Goal: Check status

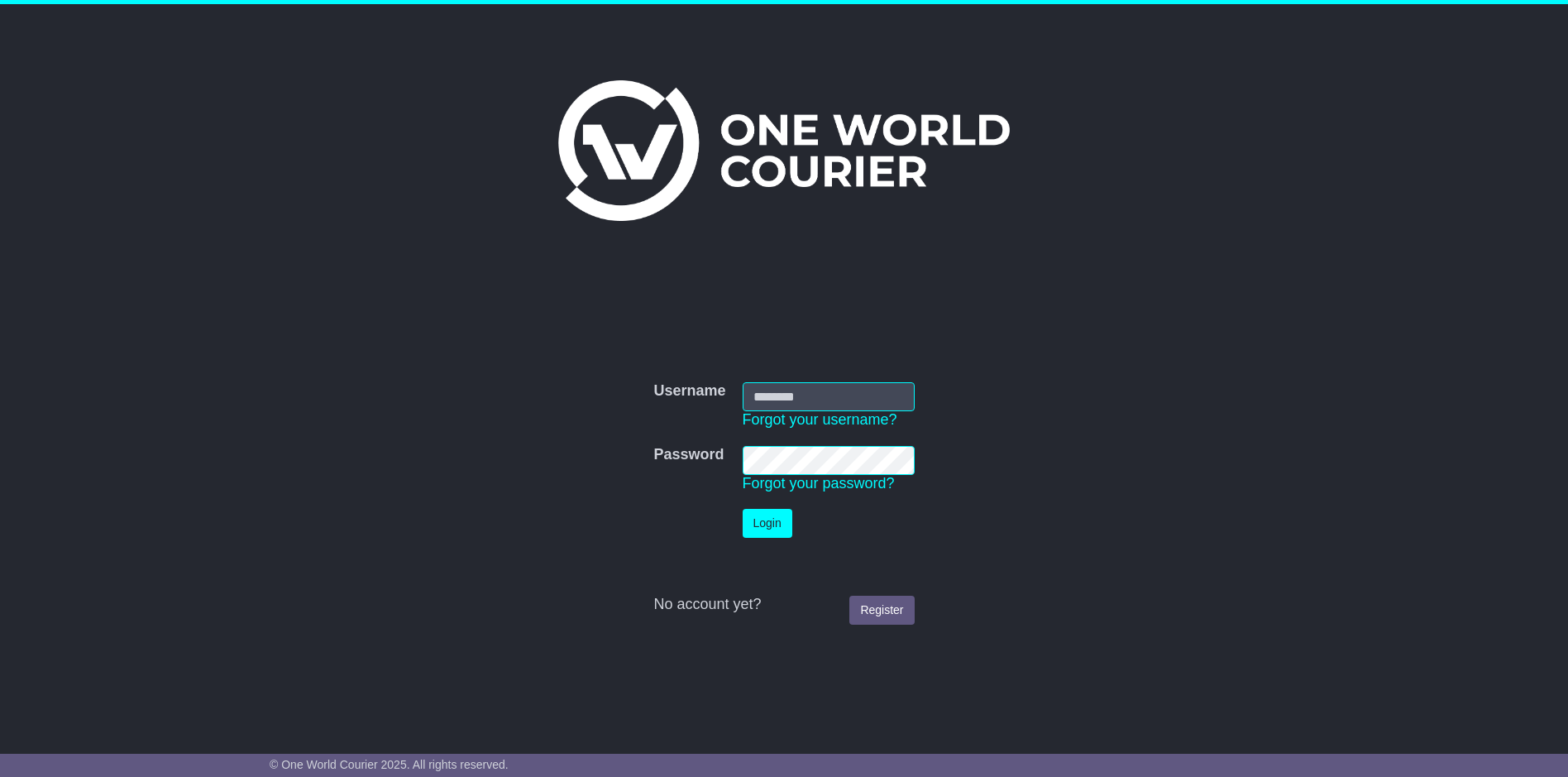
type input "******"
click at [774, 526] on button "Login" at bounding box center [768, 523] width 49 height 29
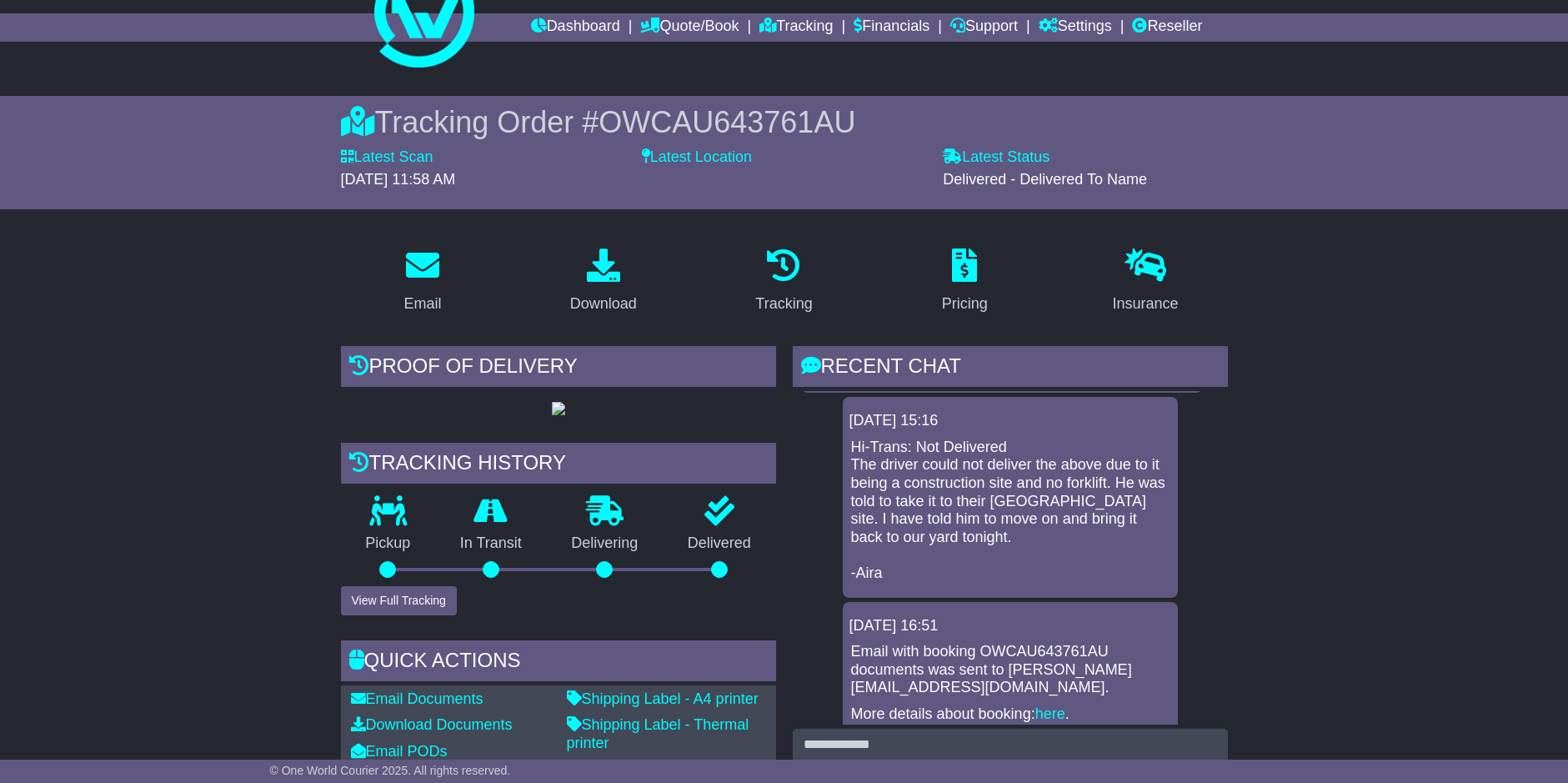
scroll to position [83, 0]
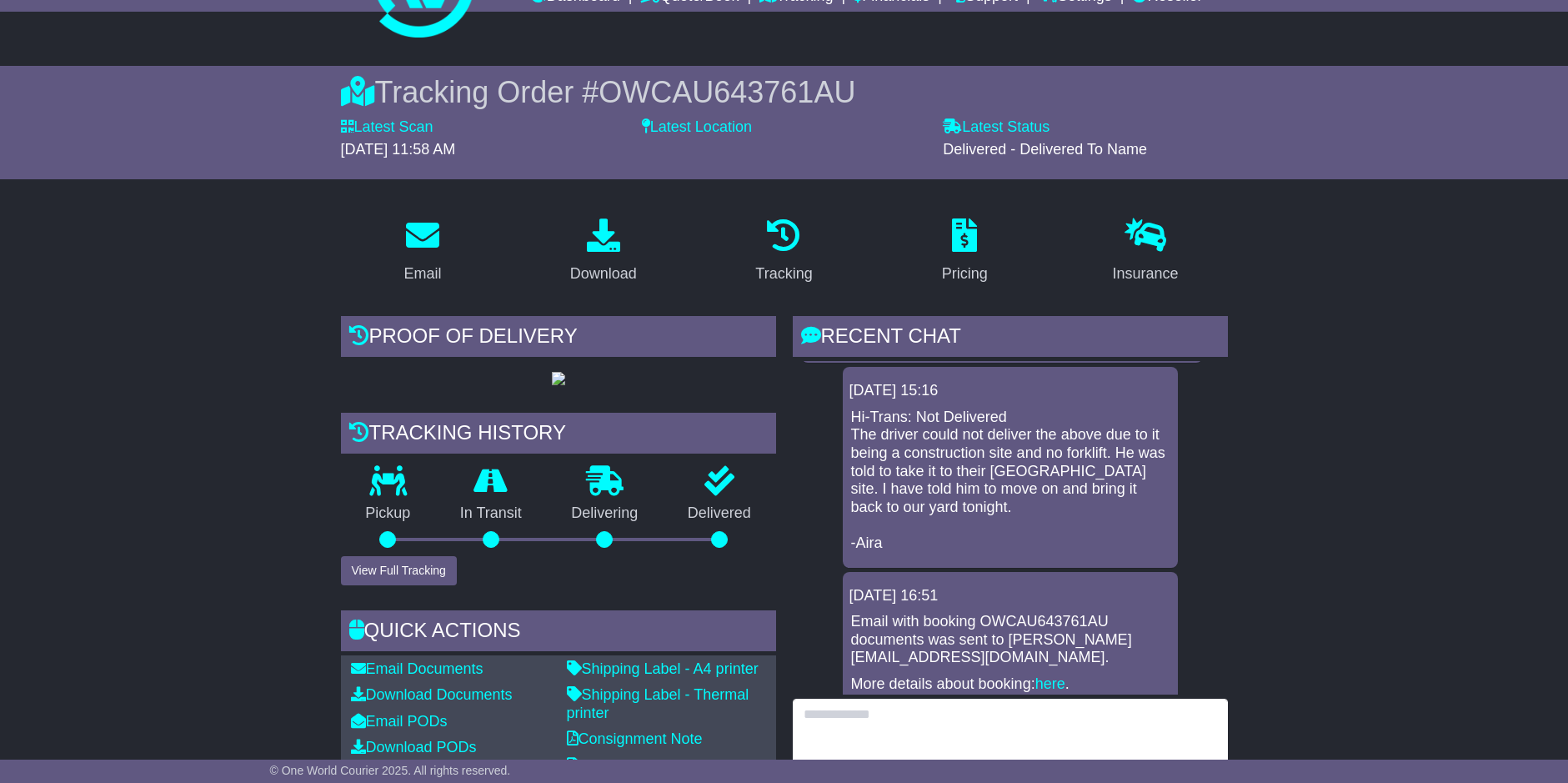
click at [885, 707] on textarea at bounding box center [1010, 734] width 436 height 72
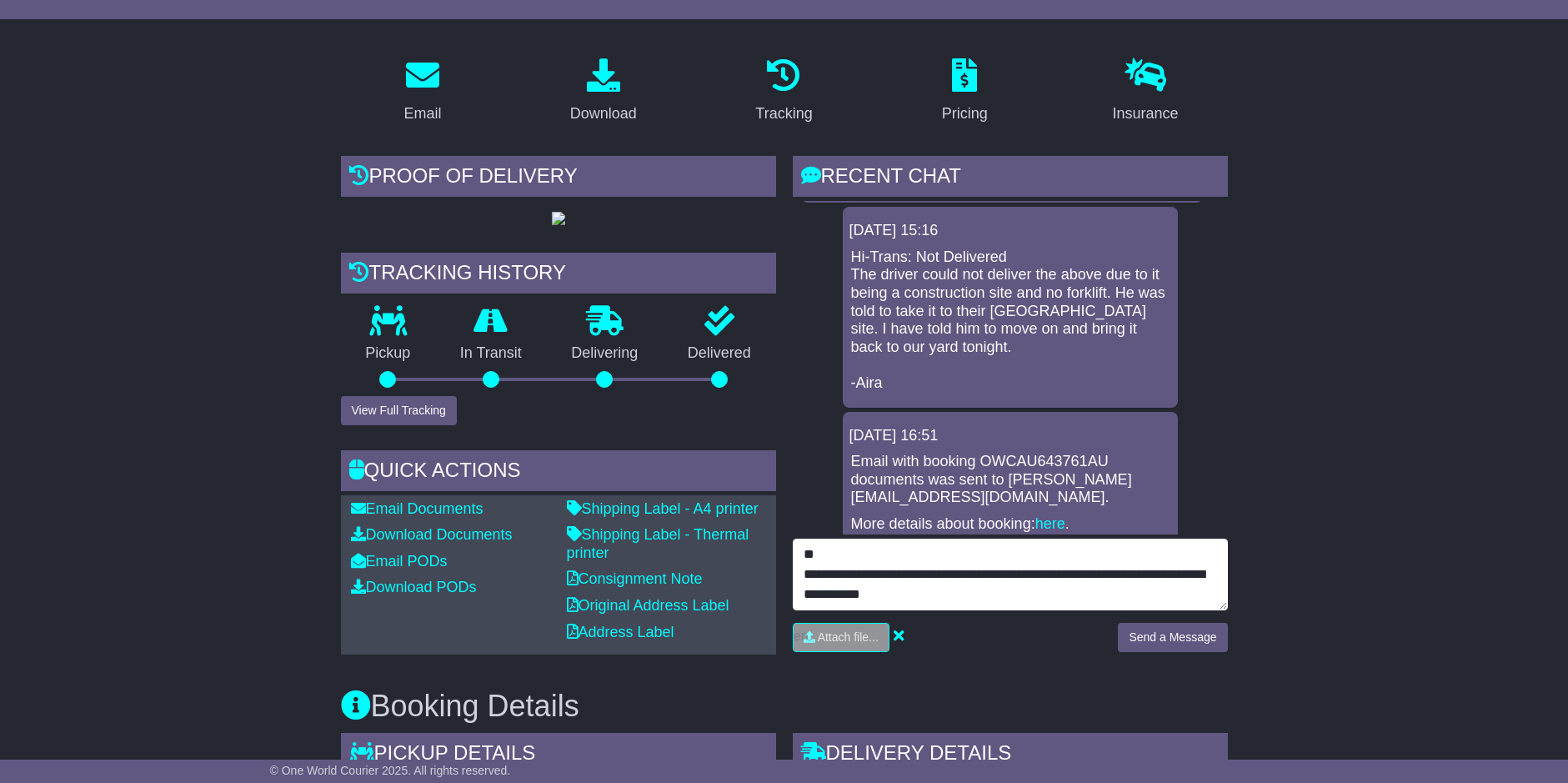
scroll to position [250, 0]
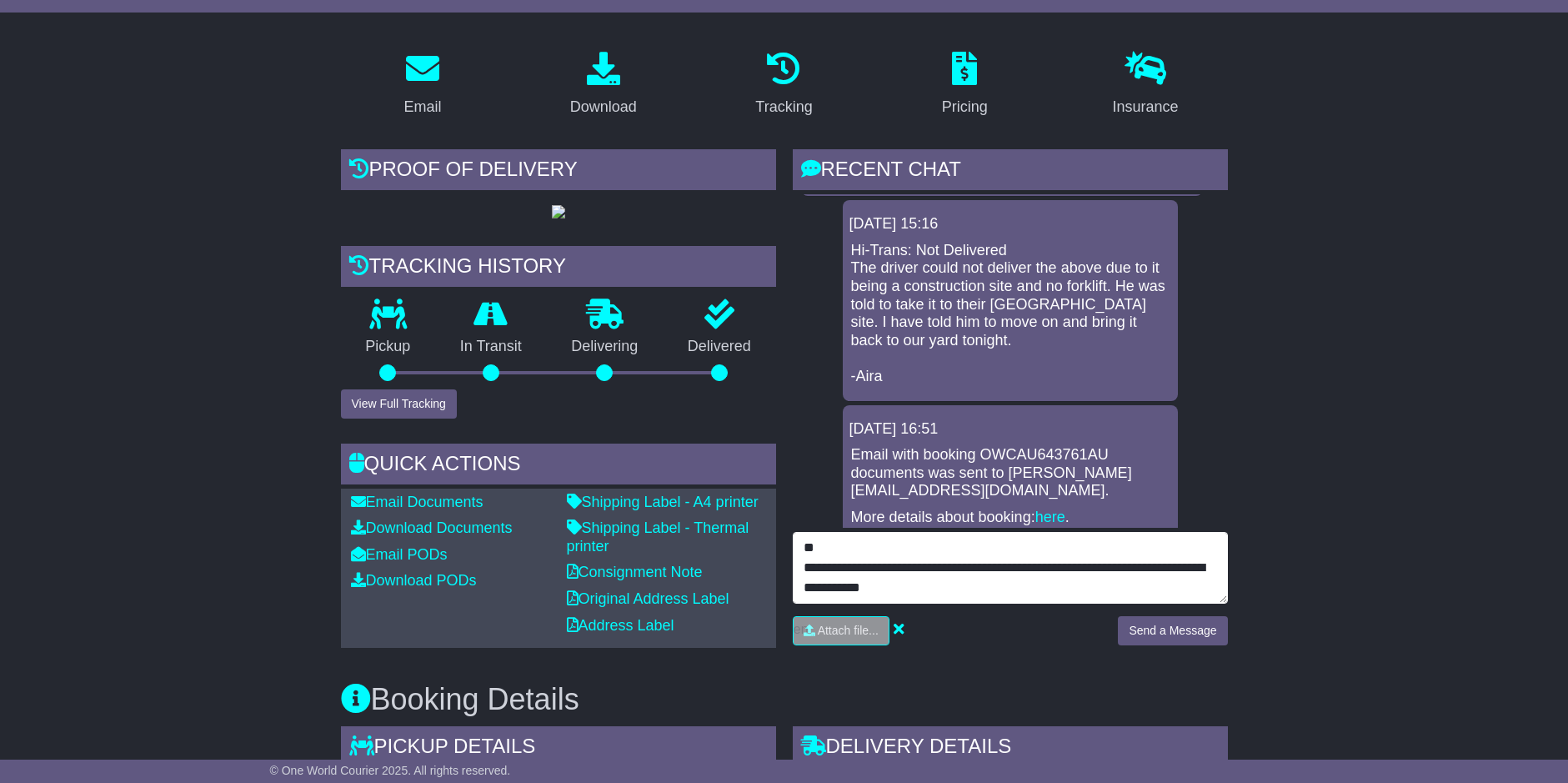
type textarea "**********"
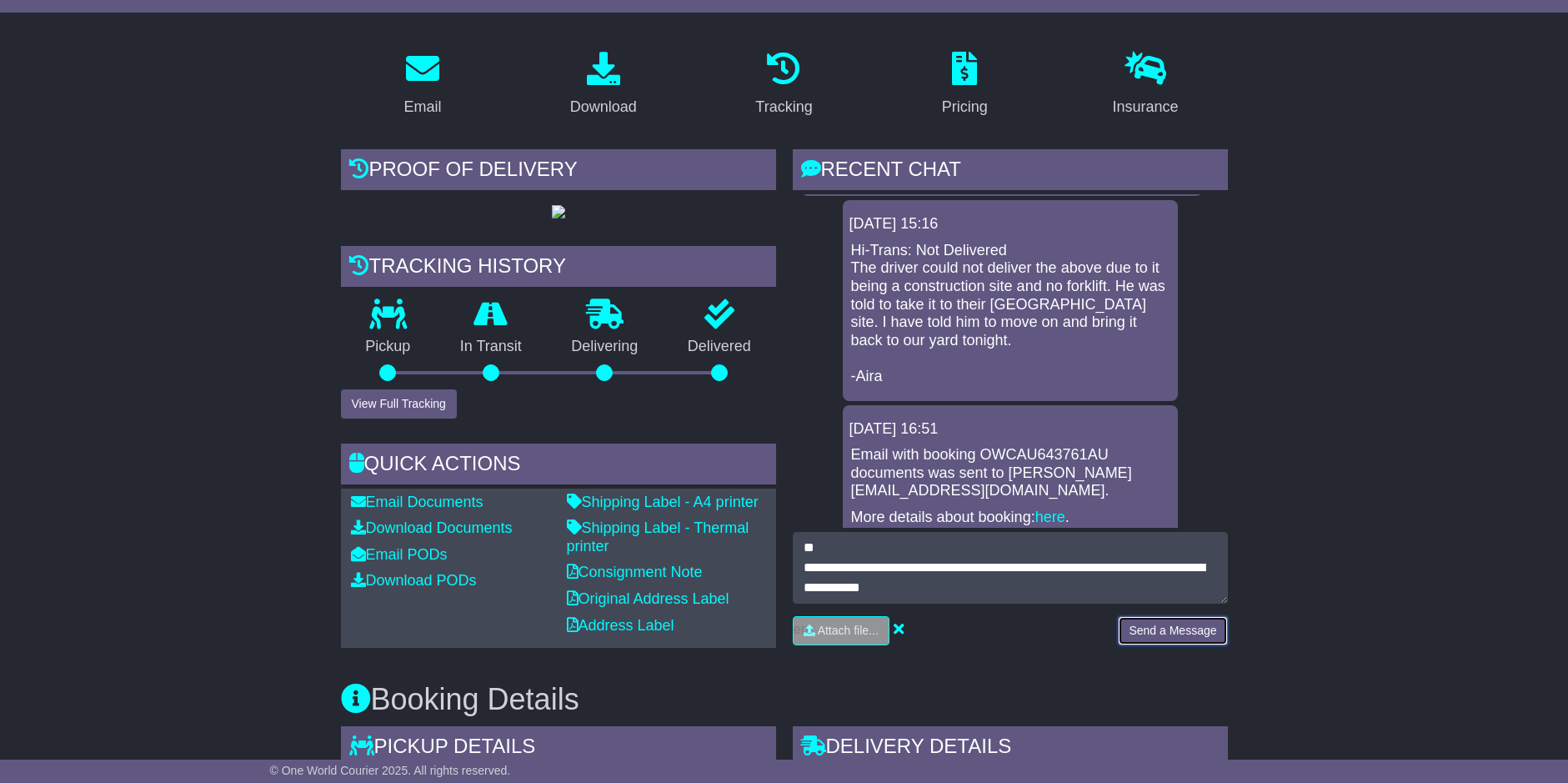
click at [1155, 635] on button "Send a Message" at bounding box center [1172, 631] width 109 height 29
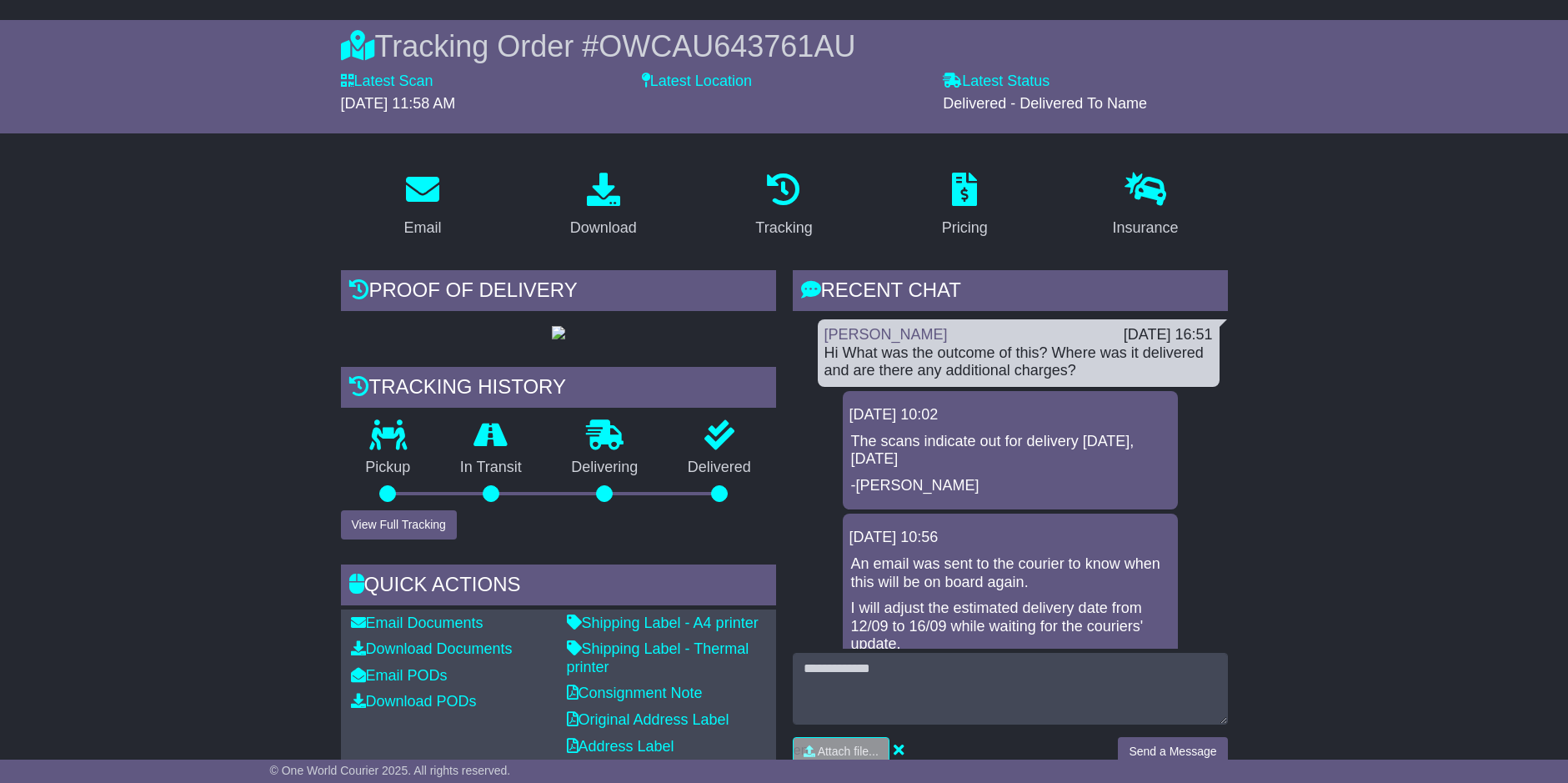
scroll to position [0, 0]
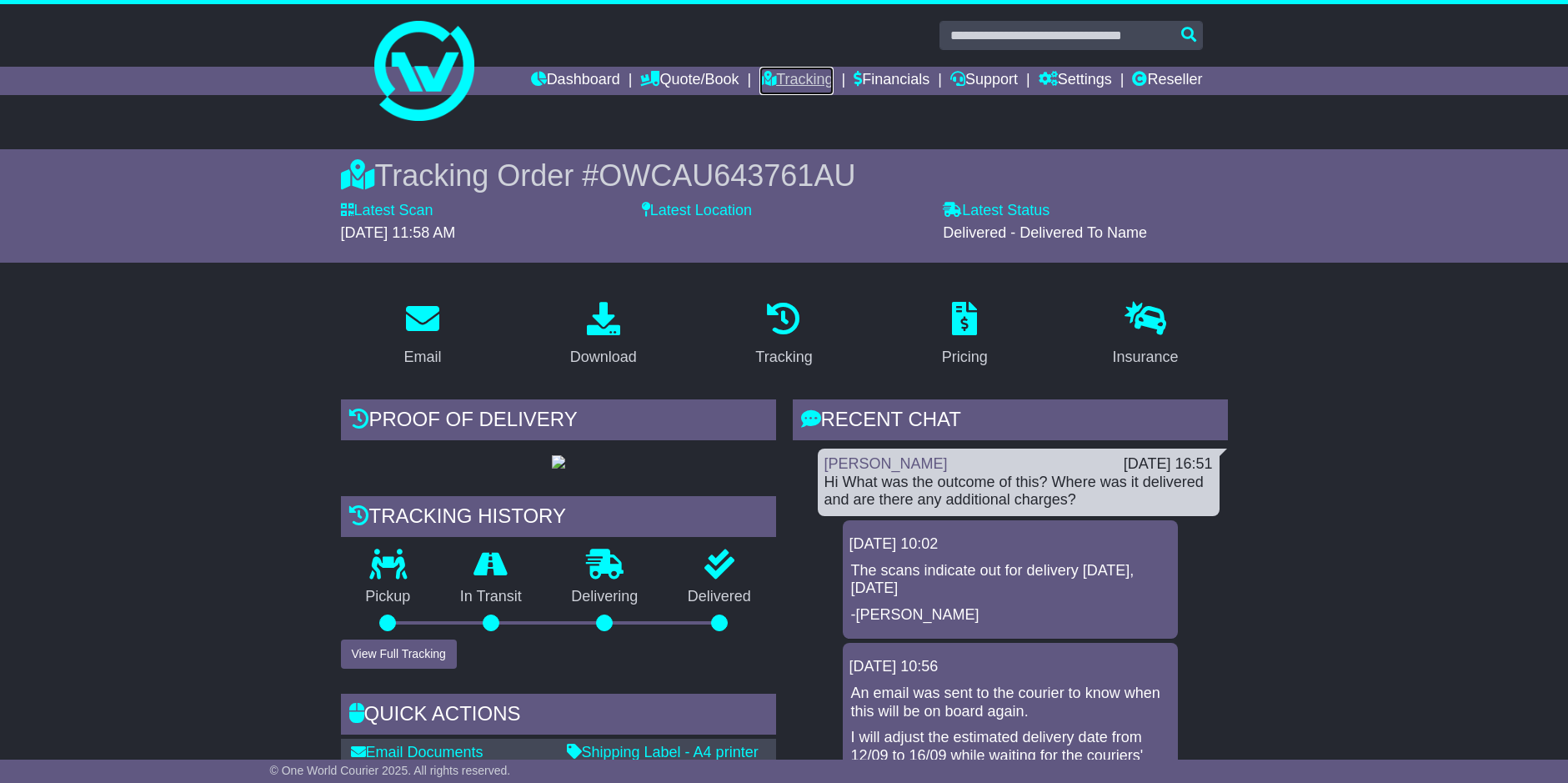
click at [805, 80] on link "Tracking" at bounding box center [796, 81] width 73 height 28
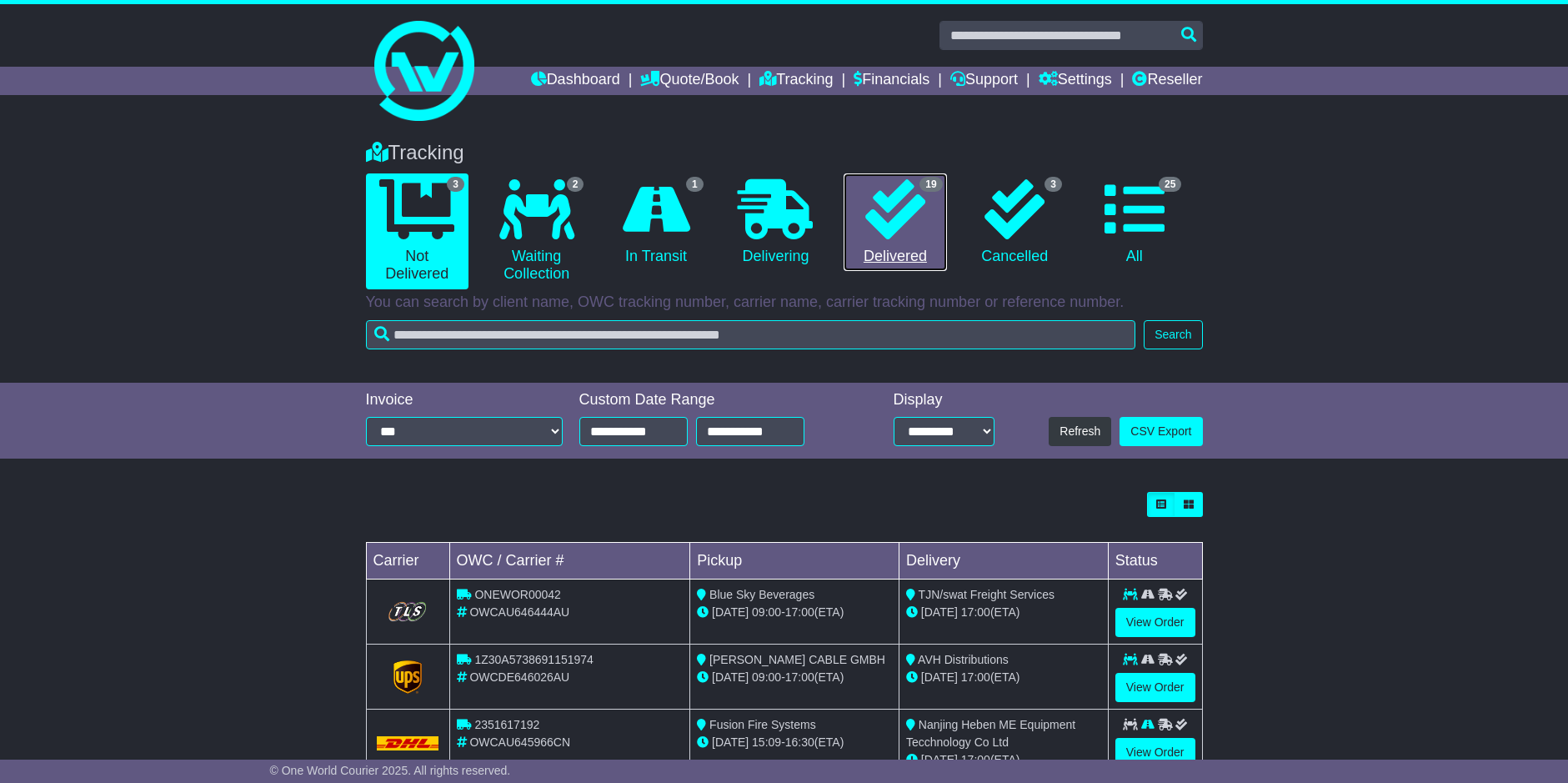
click at [900, 218] on icon at bounding box center [895, 209] width 60 height 60
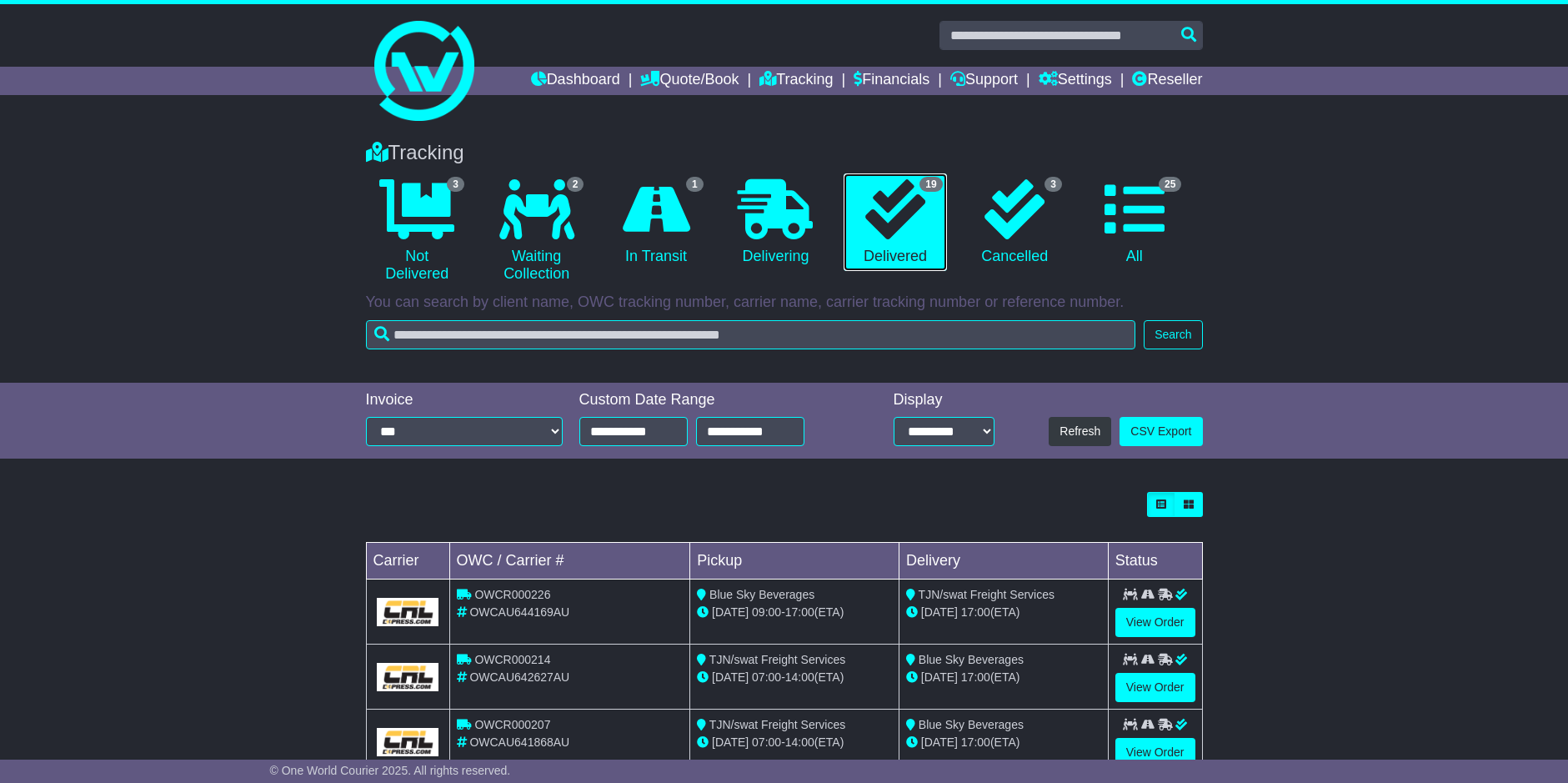
scroll to position [417, 0]
